Goal: Find specific page/section: Find specific page/section

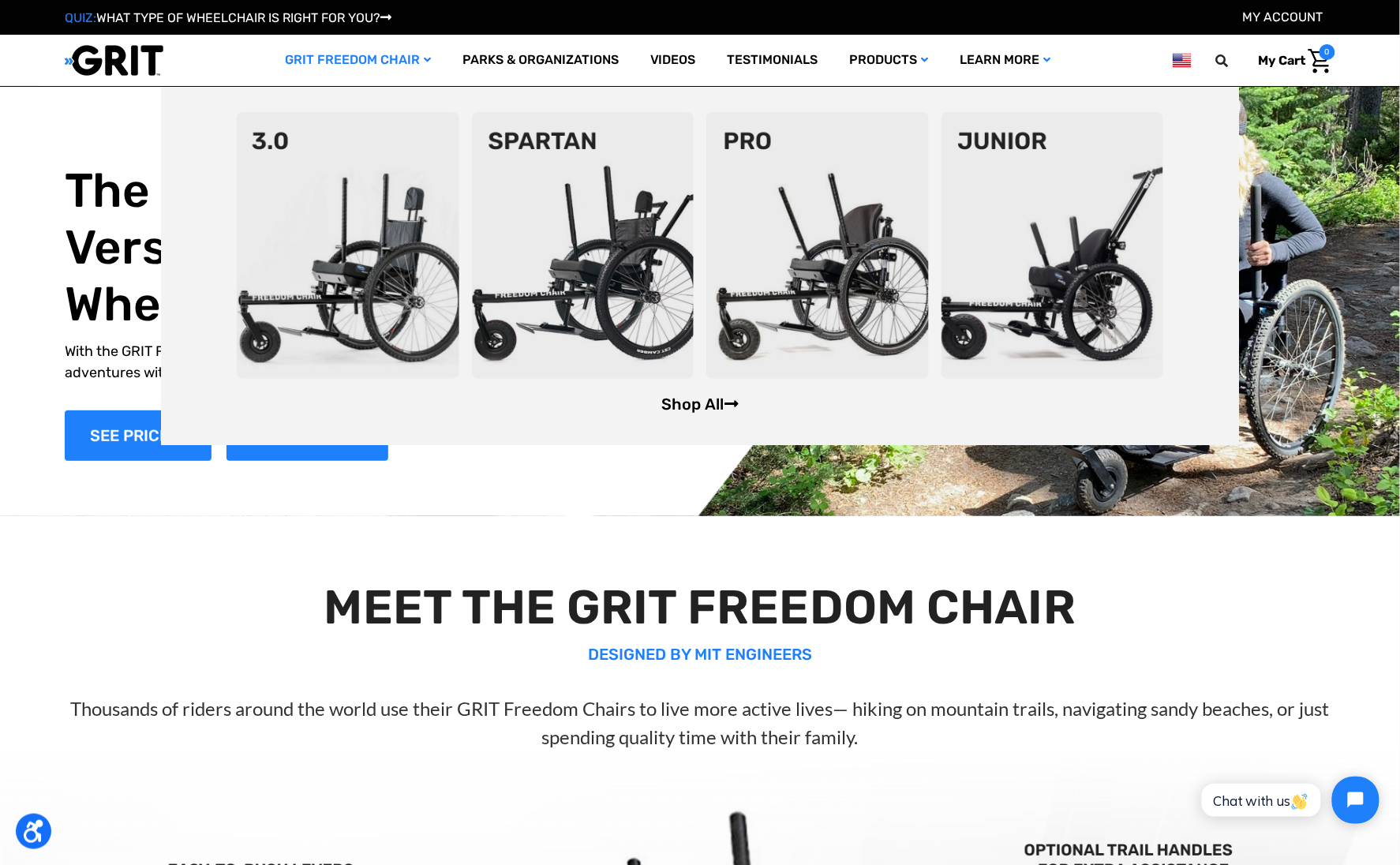
click at [677, 406] on link "Shop All" at bounding box center [700, 405] width 78 height 19
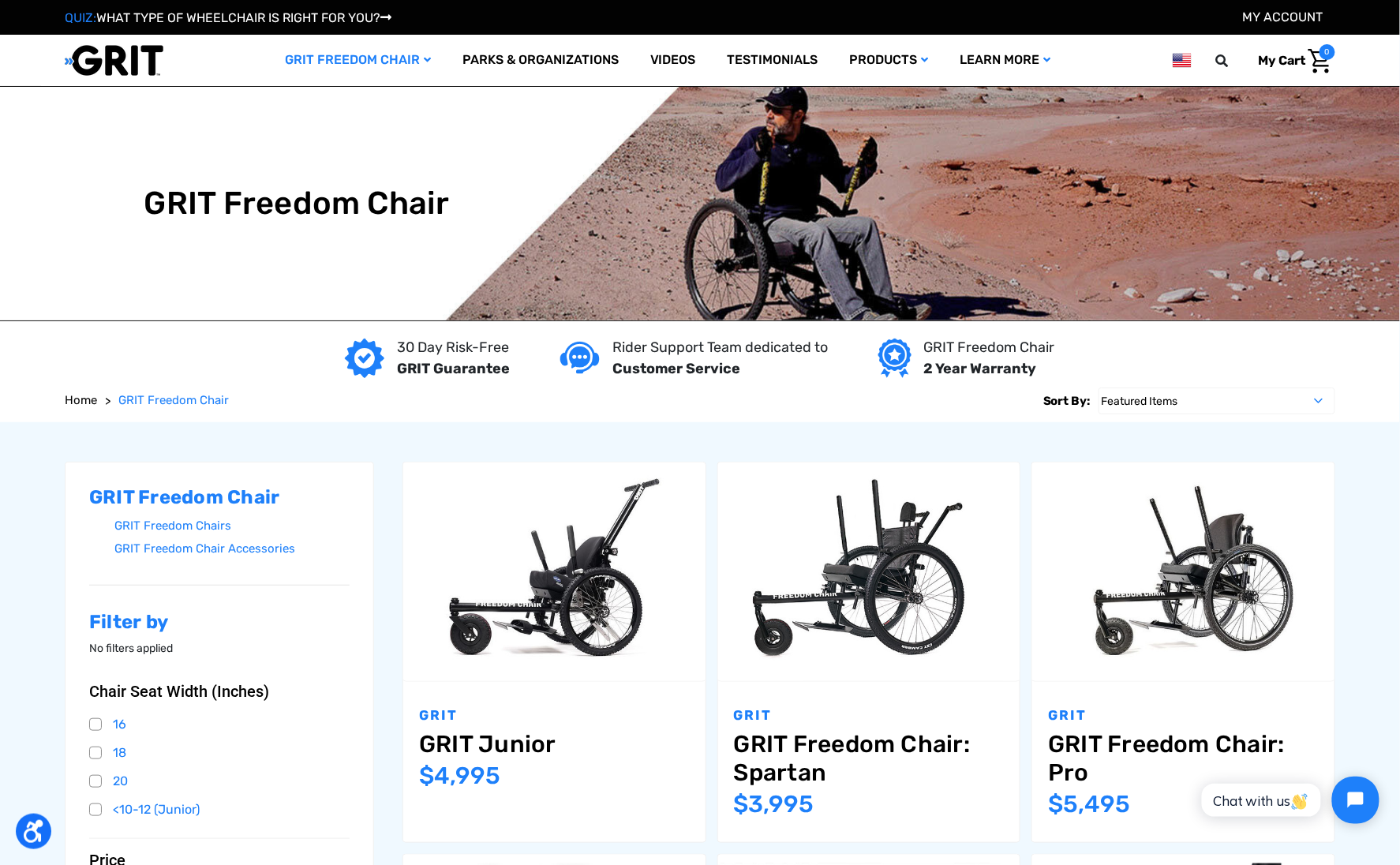
click at [1313, 17] on link "My Account" at bounding box center [1283, 17] width 80 height 15
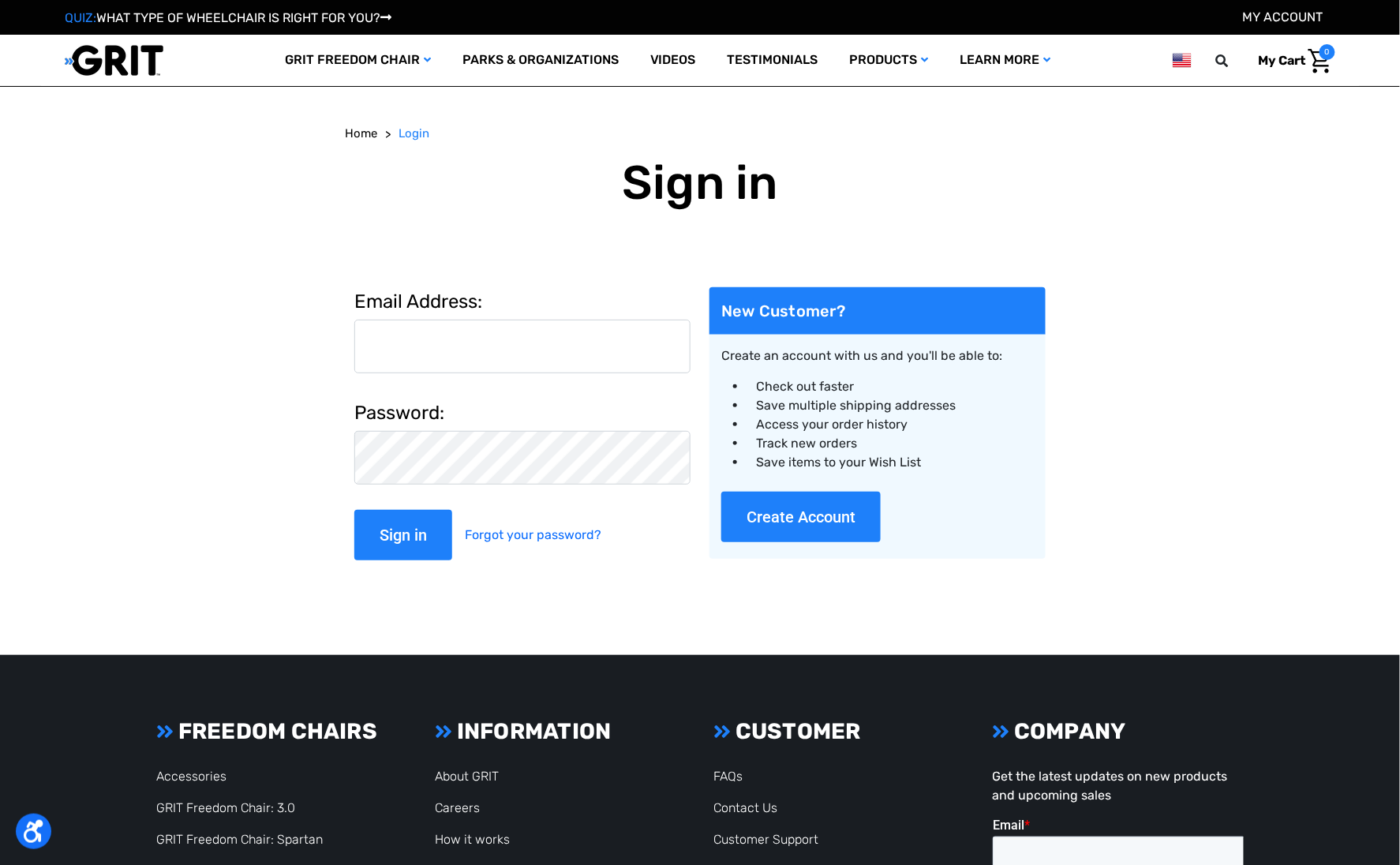
click at [535, 342] on input "Email Address:" at bounding box center [522, 346] width 336 height 53
type input "[PERSON_NAME][EMAIL_ADDRESS][DOMAIN_NAME]"
click at [355, 510] on input "Sign in" at bounding box center [403, 536] width 98 height 51
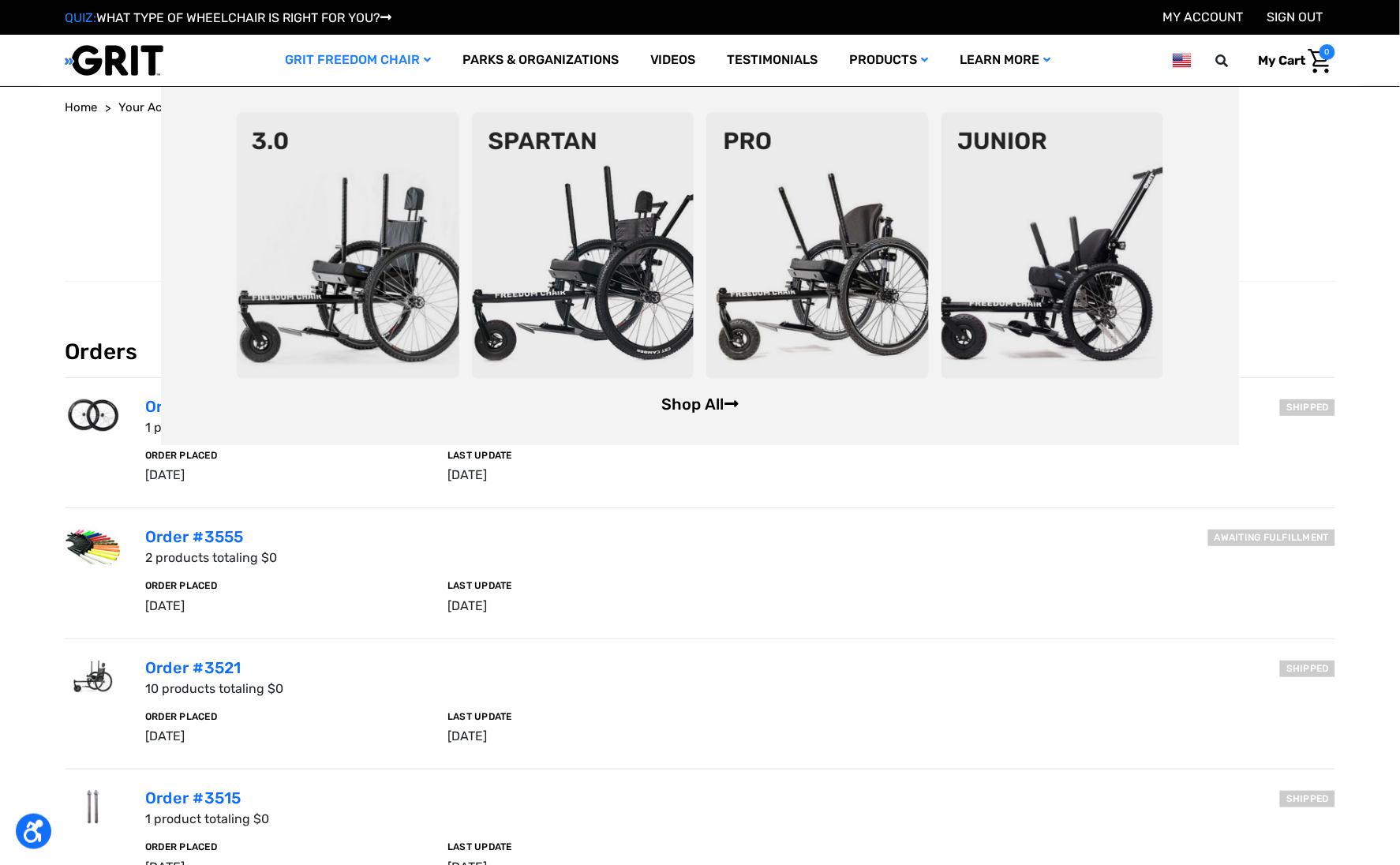
click at [719, 409] on link "Shop All" at bounding box center [700, 405] width 78 height 19
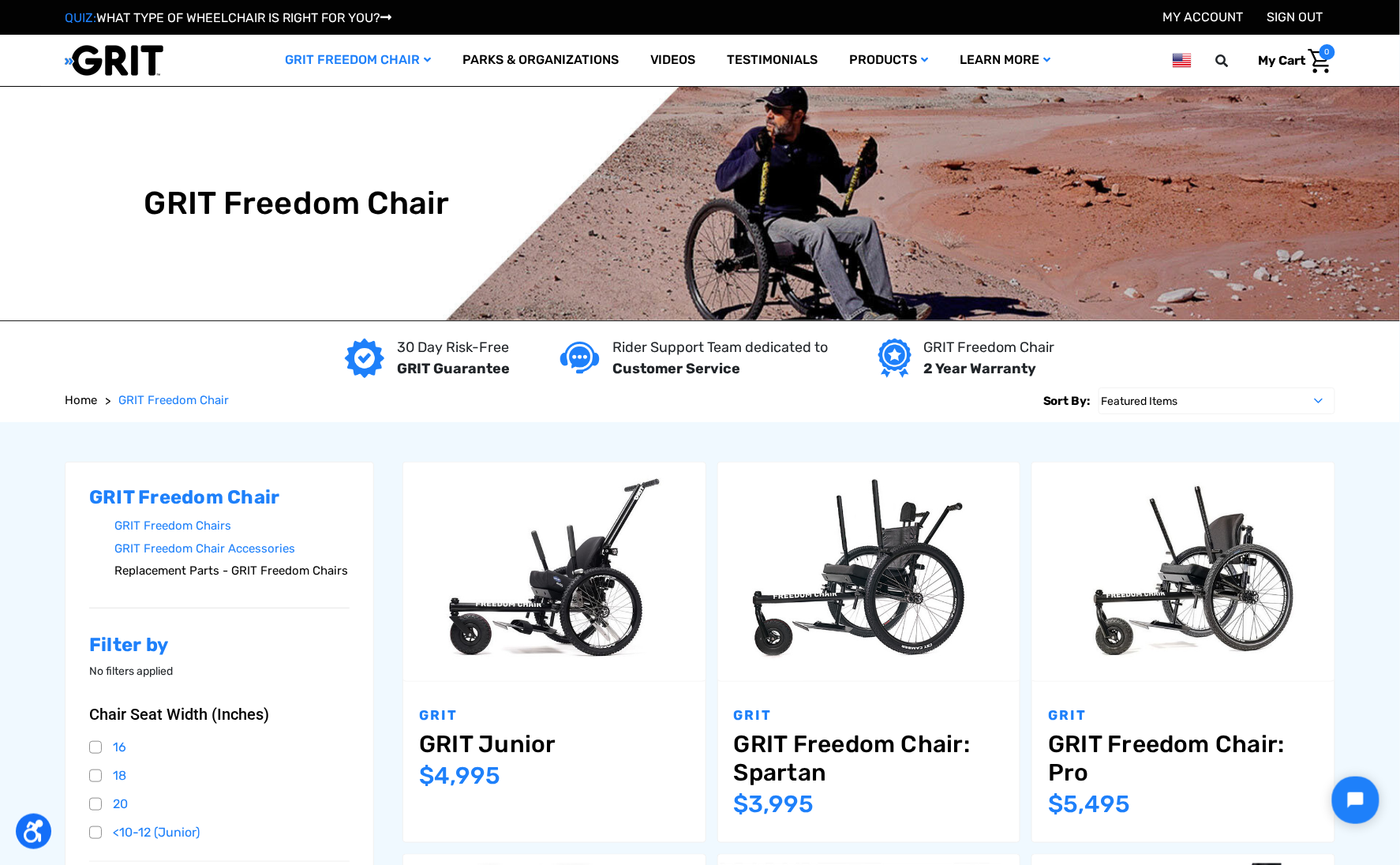
click at [300, 578] on link "Replacement Parts - GRIT Freedom Chairs" at bounding box center [231, 571] width 235 height 23
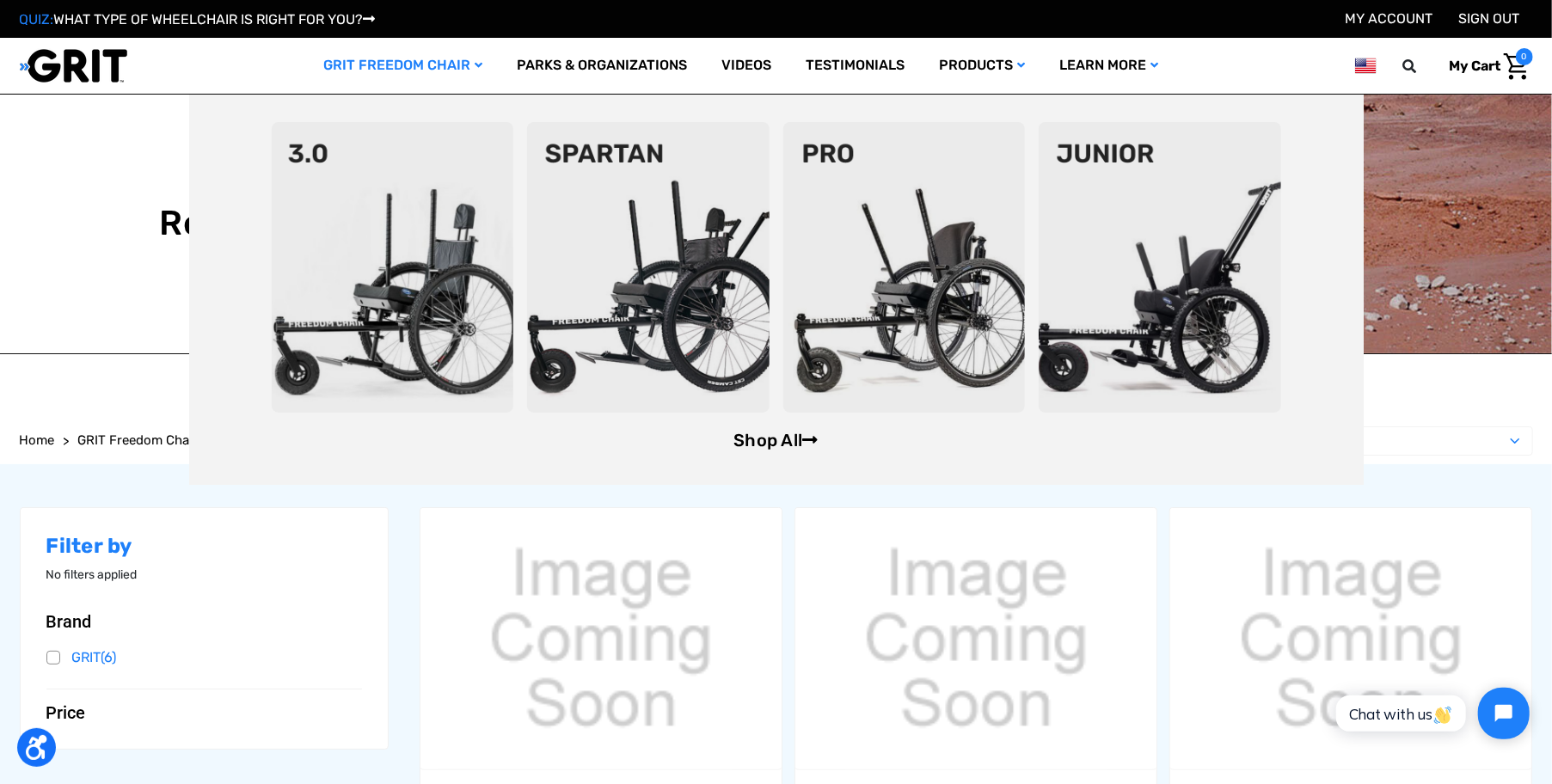
click at [773, 434] on link "Shop All" at bounding box center [776, 441] width 85 height 21
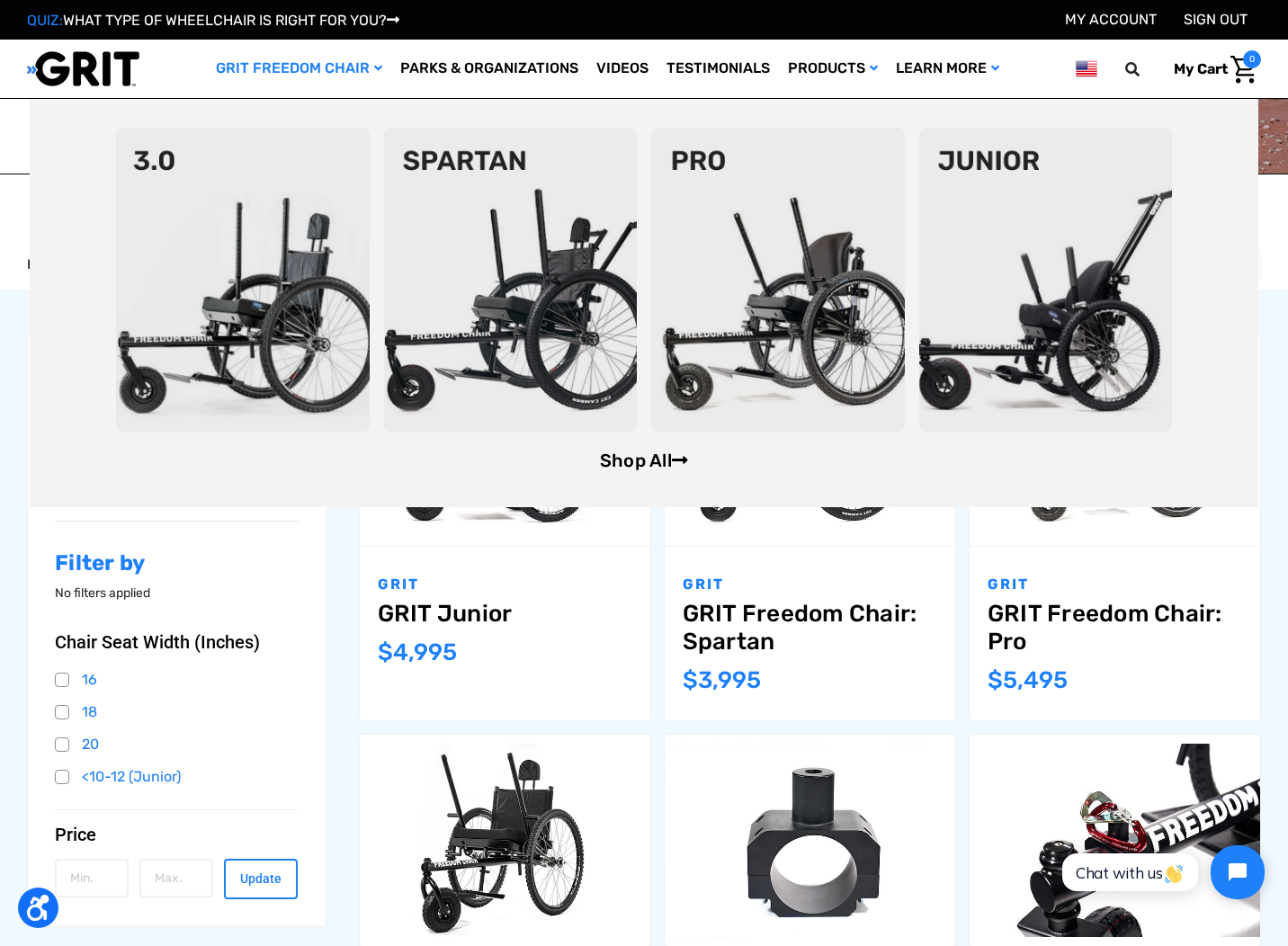
click at [645, 459] on link "Shop All" at bounding box center [644, 461] width 89 height 22
